Goal: Task Accomplishment & Management: Manage account settings

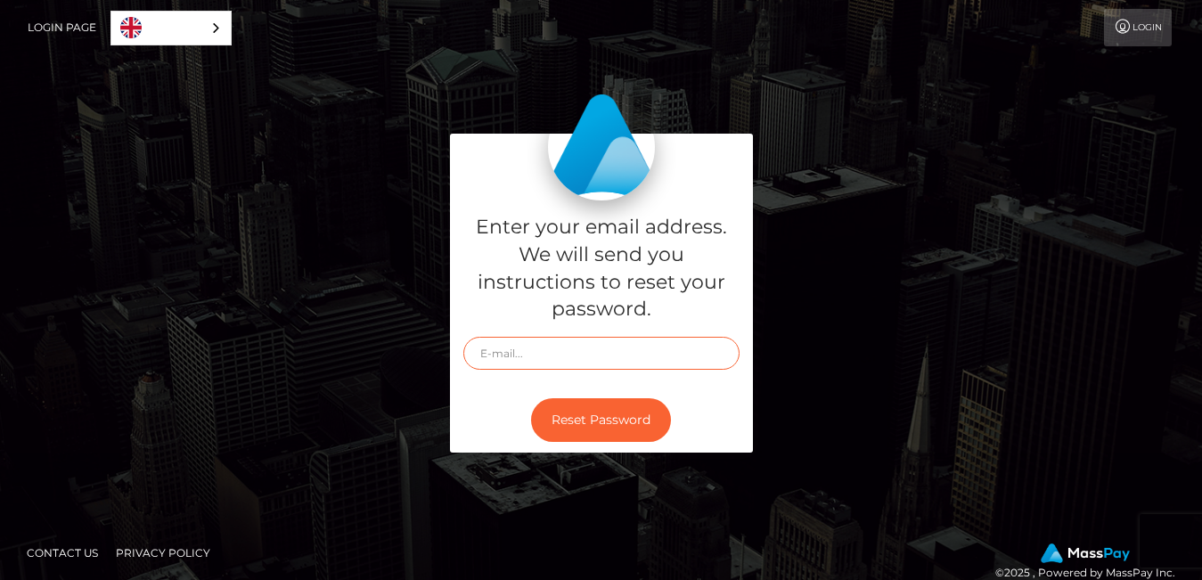
type input "[EMAIL_ADDRESS][DOMAIN_NAME]"
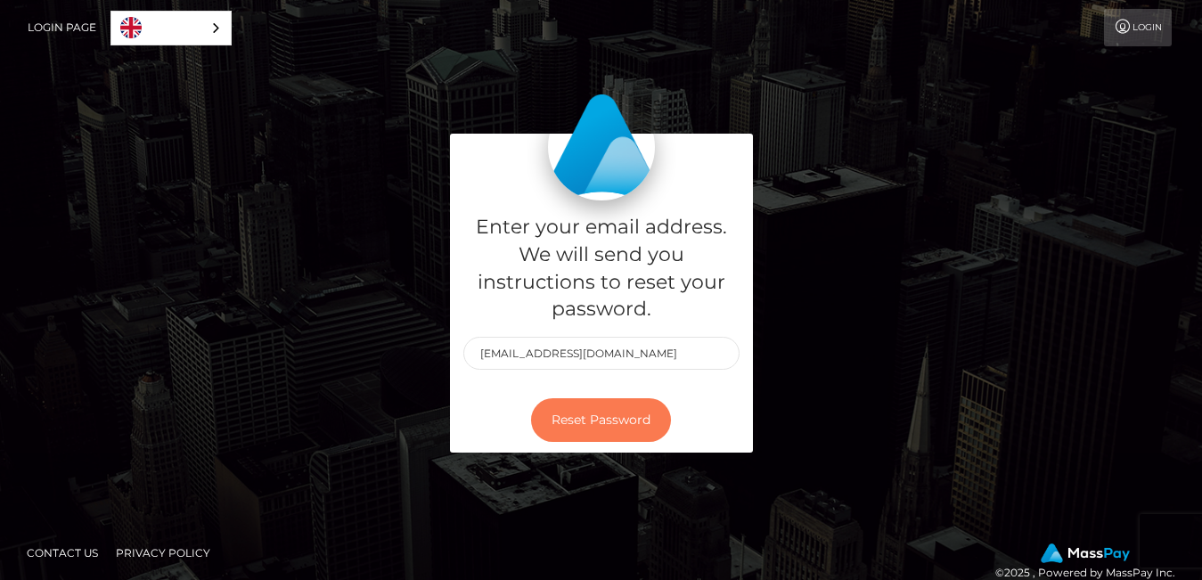
click at [582, 418] on button "Reset Password" at bounding box center [601, 420] width 140 height 44
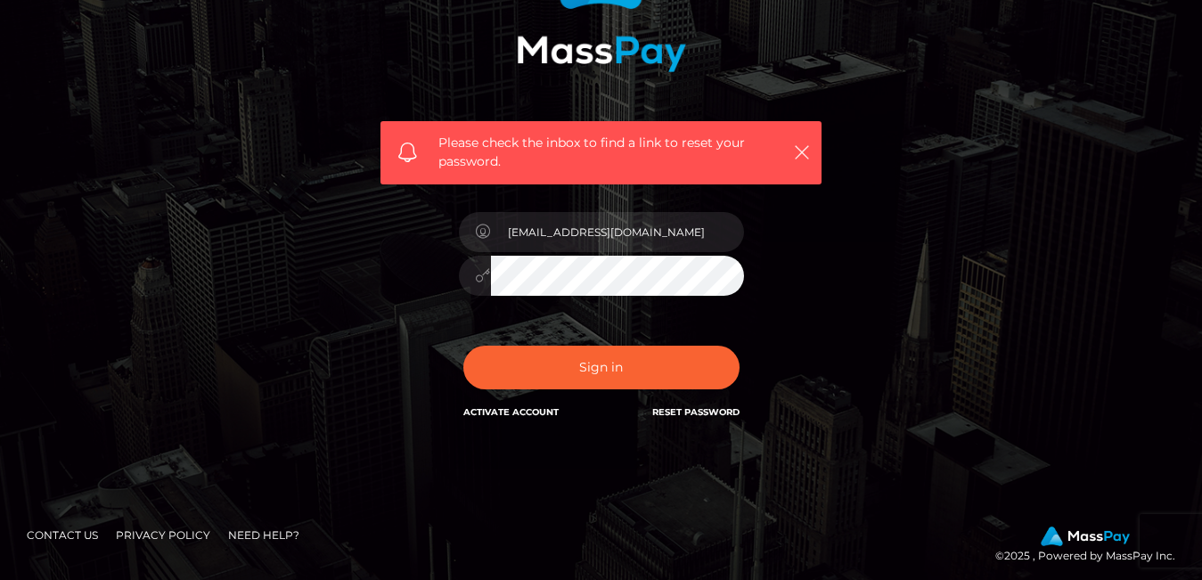
scroll to position [218, 0]
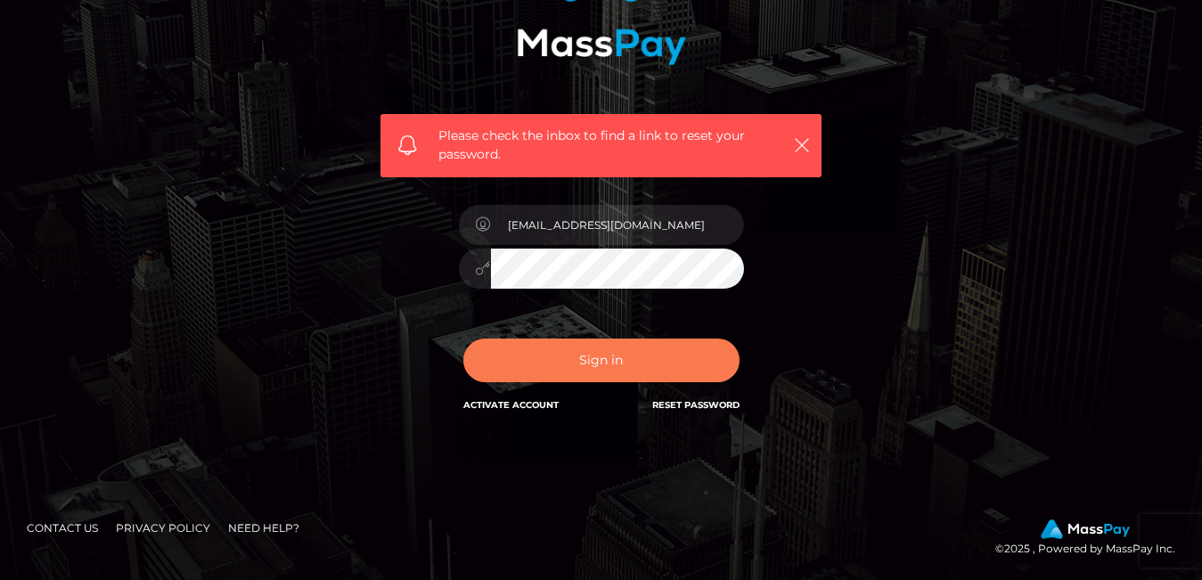
click at [587, 351] on button "Sign in" at bounding box center [601, 361] width 276 height 44
